Goal: Task Accomplishment & Management: Use online tool/utility

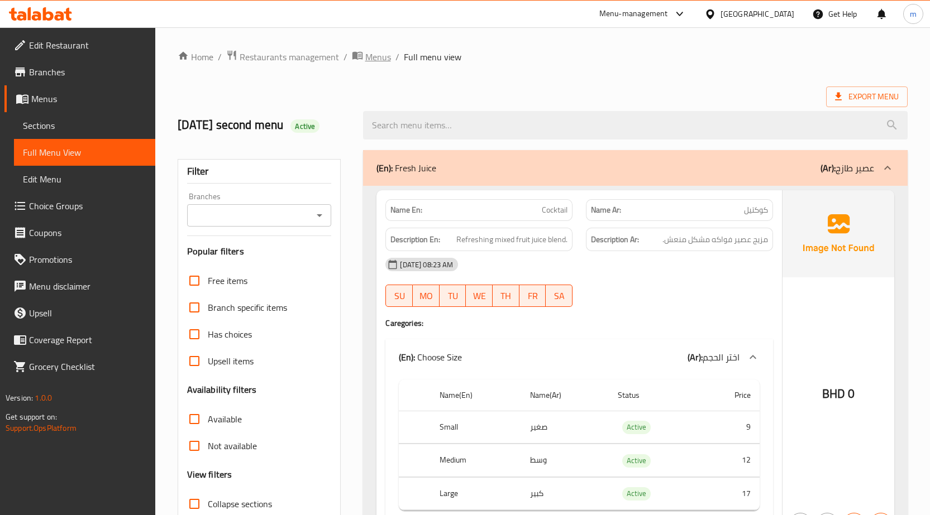
click at [379, 55] on span "Menus" at bounding box center [378, 56] width 26 height 13
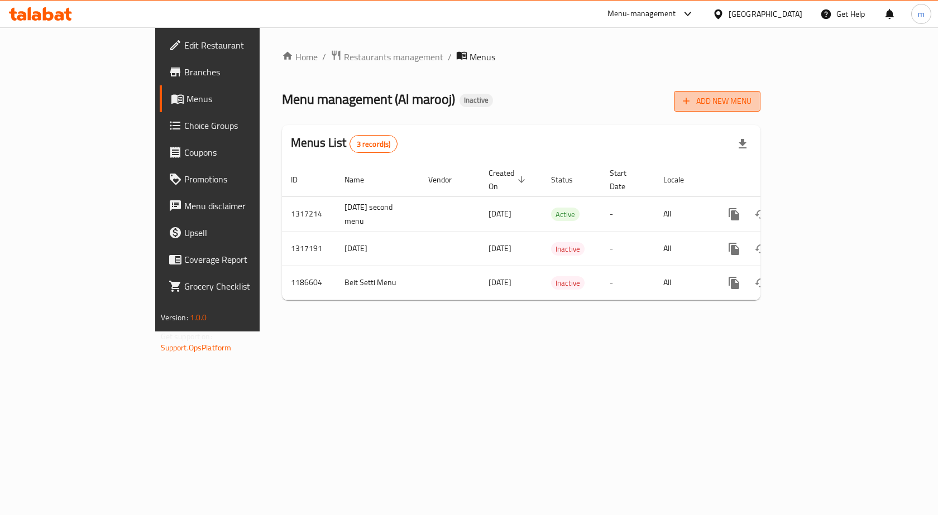
click at [692, 97] on icon "button" at bounding box center [686, 100] width 11 height 11
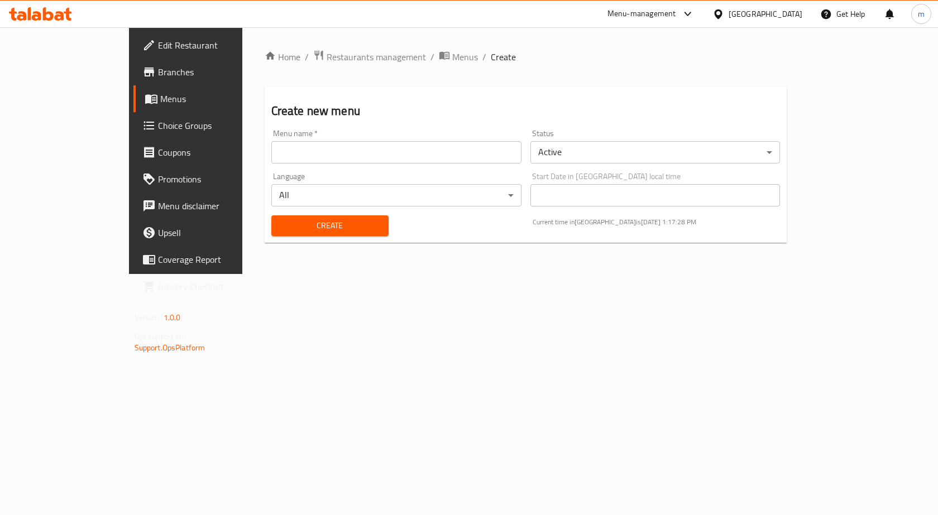
click at [363, 145] on input "text" at bounding box center [396, 152] width 250 height 22
click at [288, 153] on input "[DATE]" at bounding box center [396, 152] width 250 height 22
click at [284, 150] on input "[DATE] thi" at bounding box center [396, 152] width 250 height 22
click at [275, 152] on input "[DATE] third" at bounding box center [396, 152] width 250 height 22
type input "[DATE] third menu"
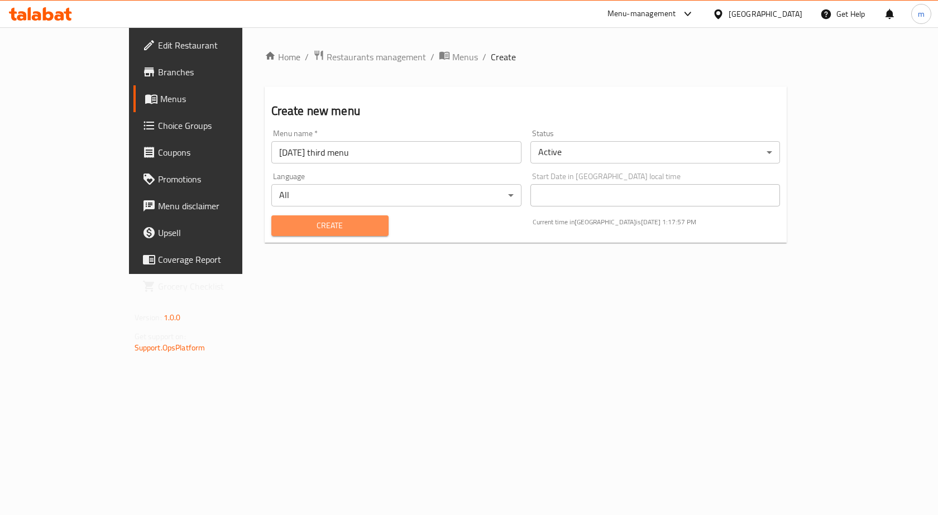
click at [308, 223] on span "Create" at bounding box center [329, 226] width 99 height 14
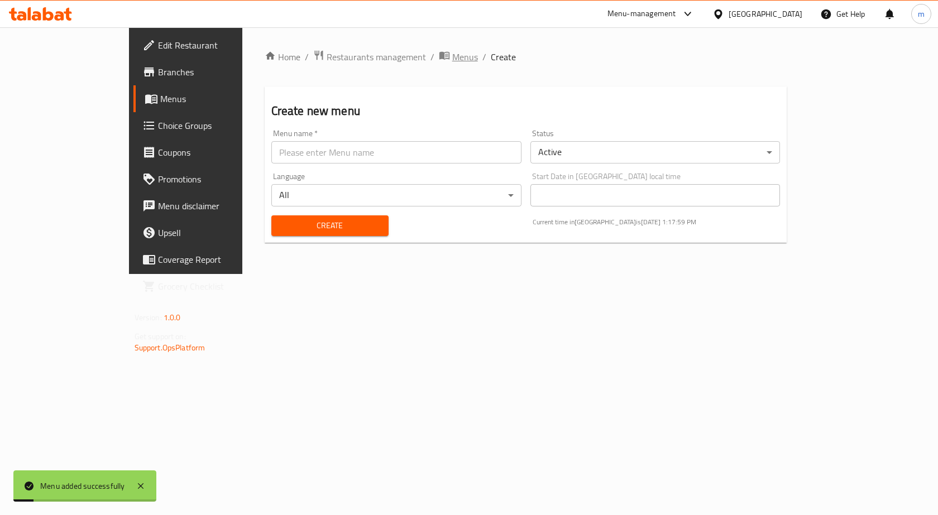
click at [452, 52] on span "Menus" at bounding box center [465, 56] width 26 height 13
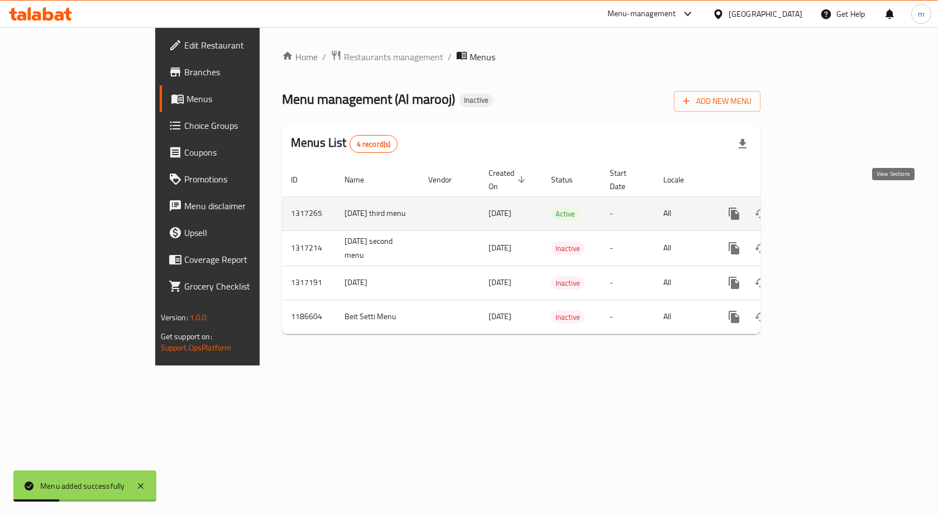
click at [821, 207] on icon "enhanced table" at bounding box center [814, 213] width 13 height 13
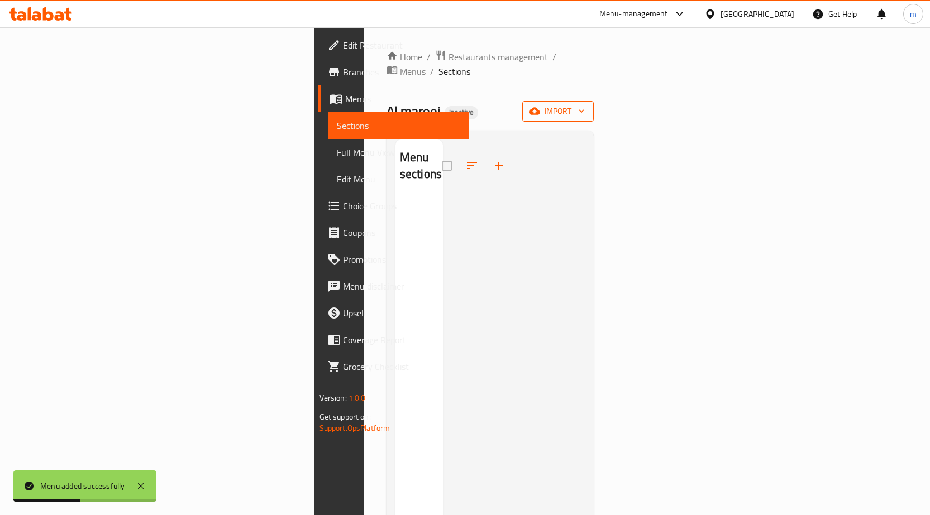
click at [594, 101] on button "import" at bounding box center [557, 111] width 71 height 21
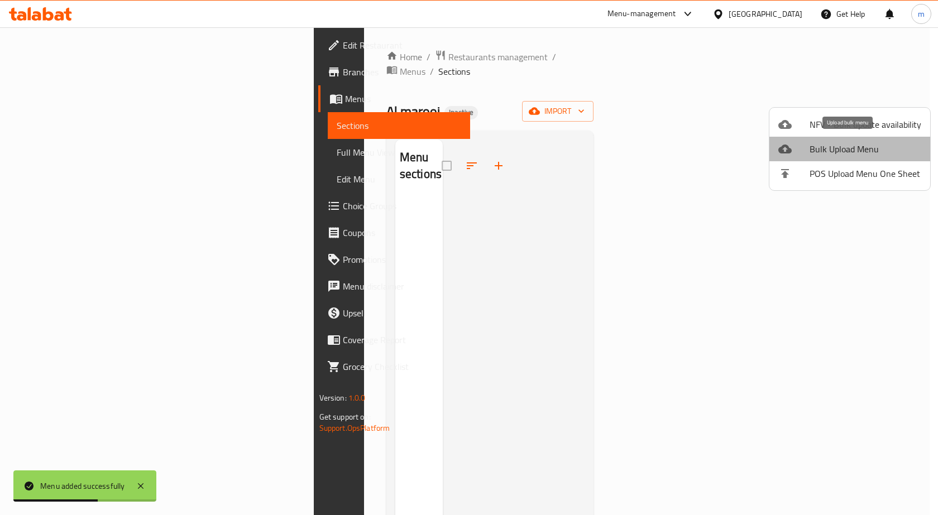
click at [854, 143] on span "Bulk Upload Menu" at bounding box center [866, 148] width 112 height 13
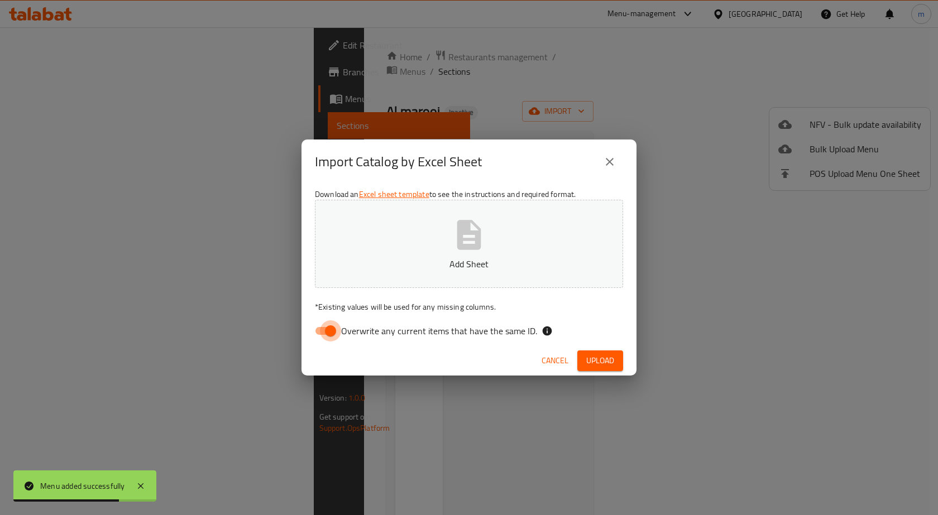
click at [330, 331] on input "Overwrite any current items that have the same ID." at bounding box center [331, 330] width 64 height 21
checkbox input "false"
click at [448, 249] on button "Add Sheet" at bounding box center [469, 244] width 308 height 88
click at [596, 356] on span "Upload" at bounding box center [600, 361] width 28 height 14
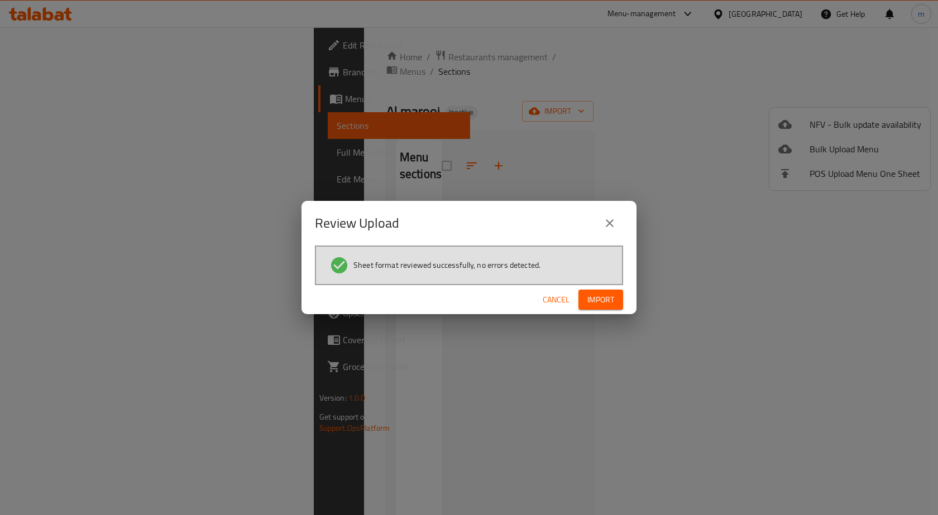
click at [599, 306] on span "Import" at bounding box center [600, 300] width 27 height 14
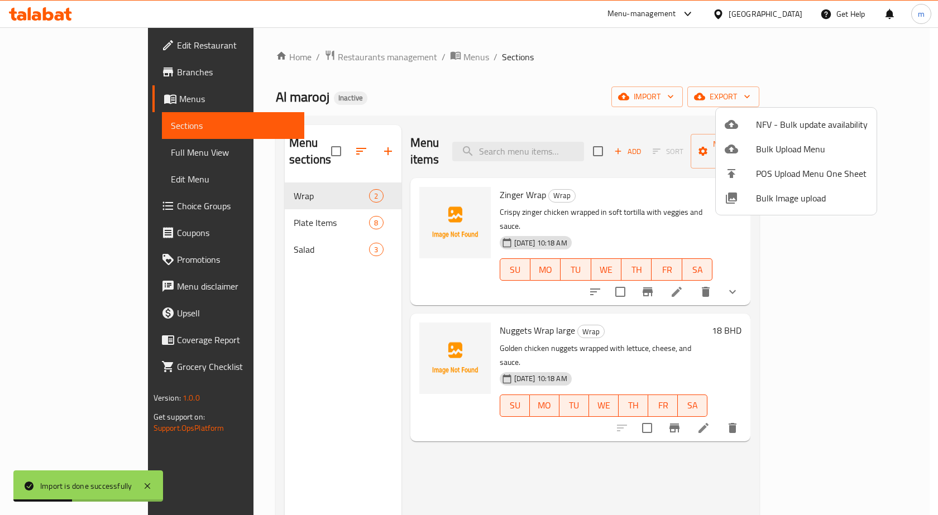
click at [56, 155] on div at bounding box center [469, 257] width 938 height 515
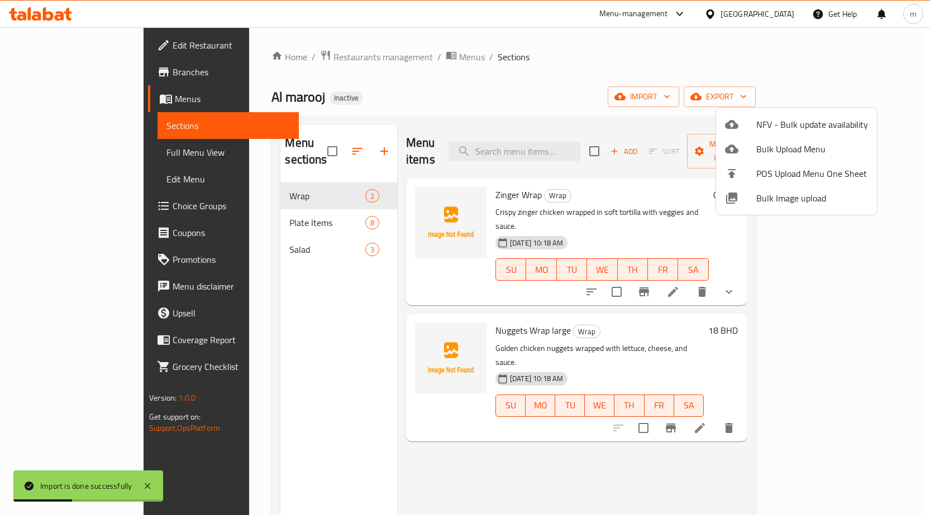
click at [166, 155] on span "Full Menu View" at bounding box center [227, 152] width 123 height 13
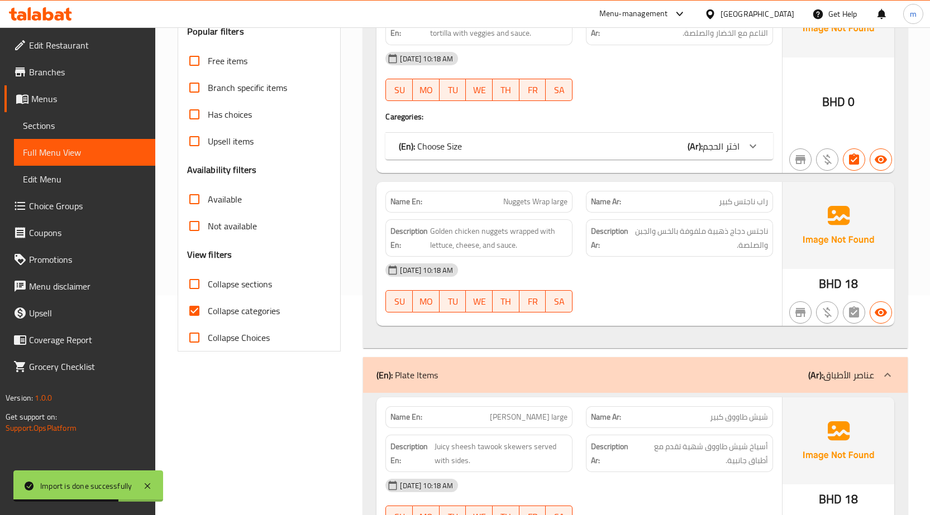
scroll to position [223, 0]
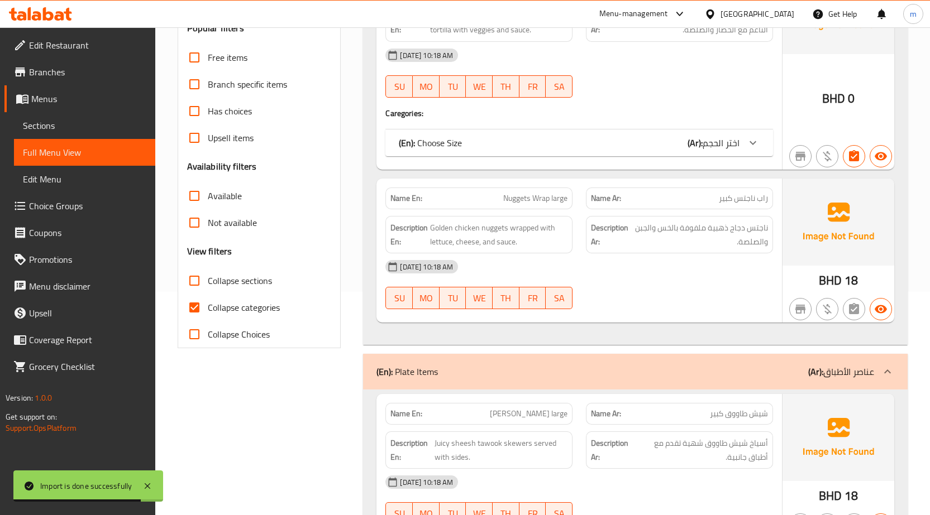
click at [196, 312] on input "Collapse categories" at bounding box center [194, 307] width 27 height 27
checkbox input "false"
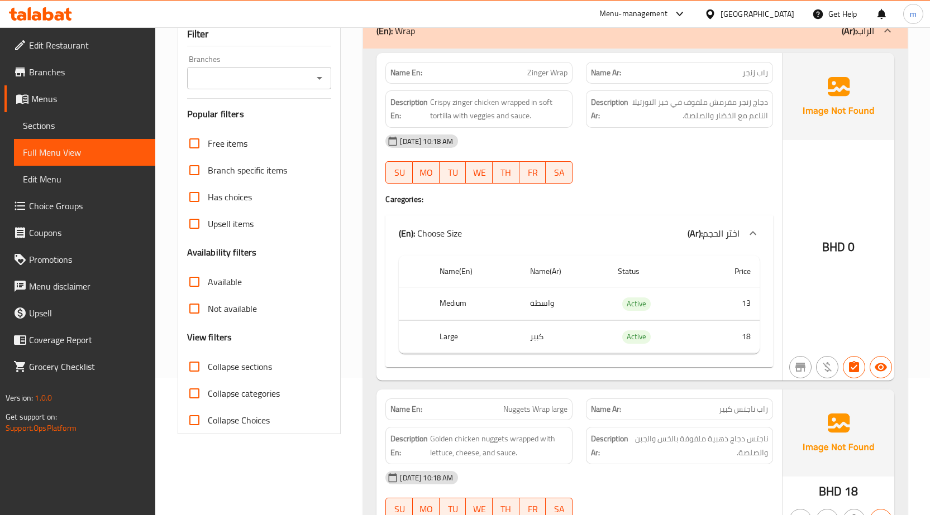
scroll to position [0, 0]
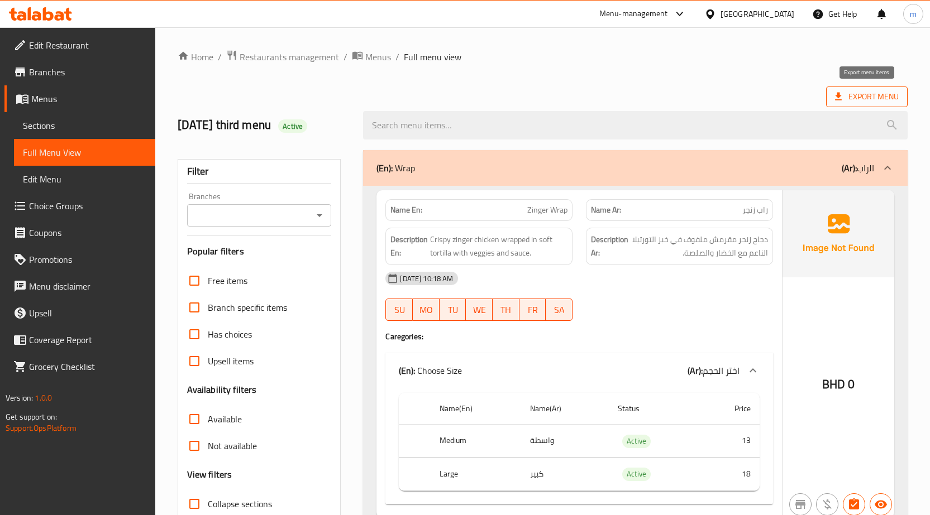
click at [883, 93] on span "Export Menu" at bounding box center [867, 97] width 64 height 14
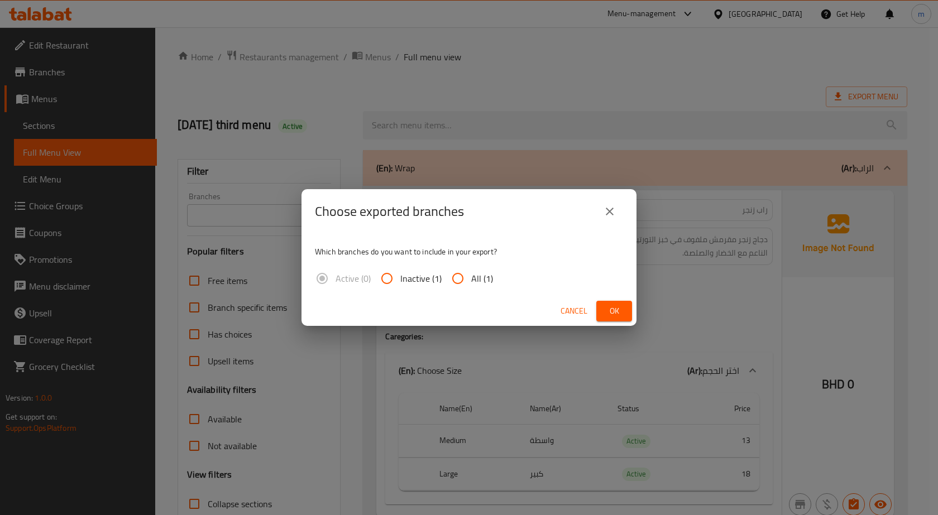
click at [458, 274] on input "All (1)" at bounding box center [457, 278] width 27 height 27
radio input "true"
click at [616, 310] on span "Ok" at bounding box center [614, 311] width 18 height 14
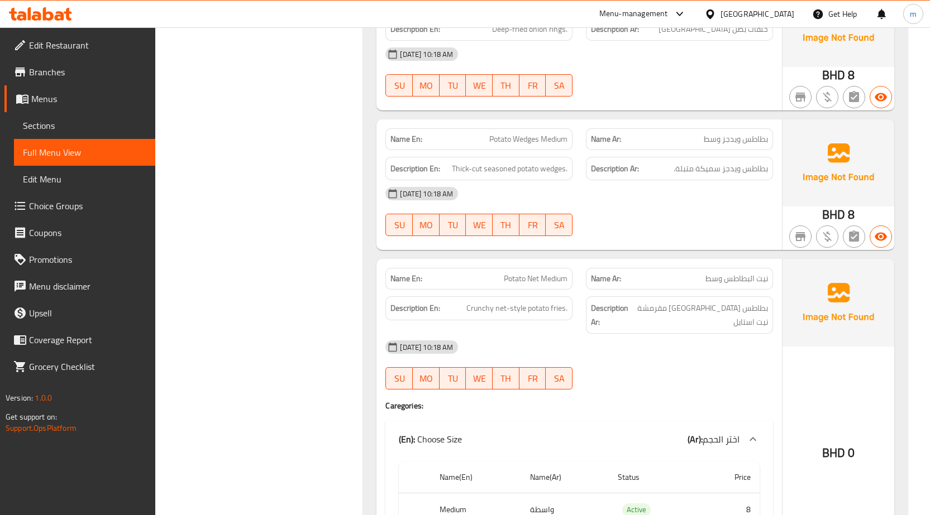
scroll to position [1645, 0]
